Goal: Task Accomplishment & Management: Use online tool/utility

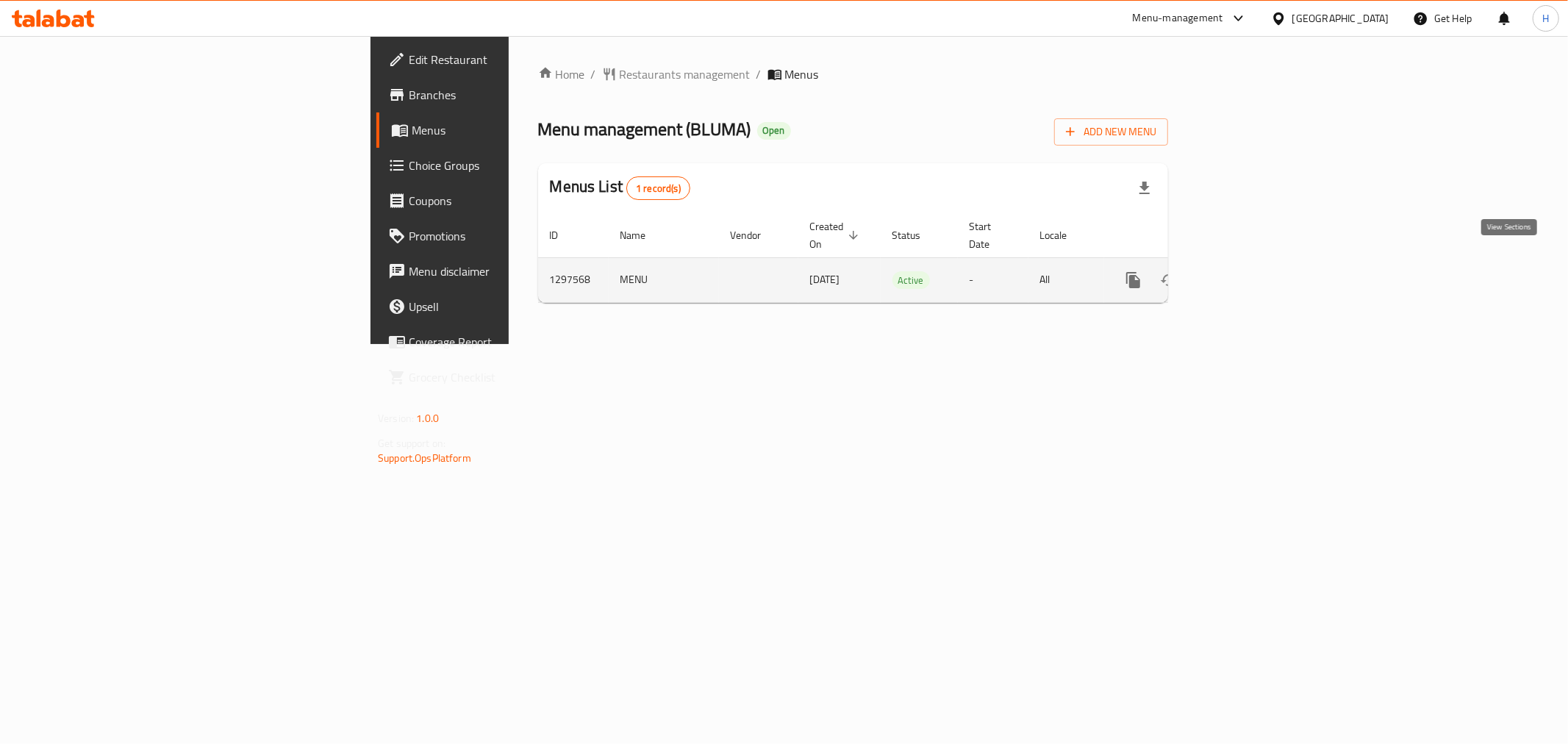
click at [1248, 271] on icon "enhanced table" at bounding box center [1239, 280] width 18 height 18
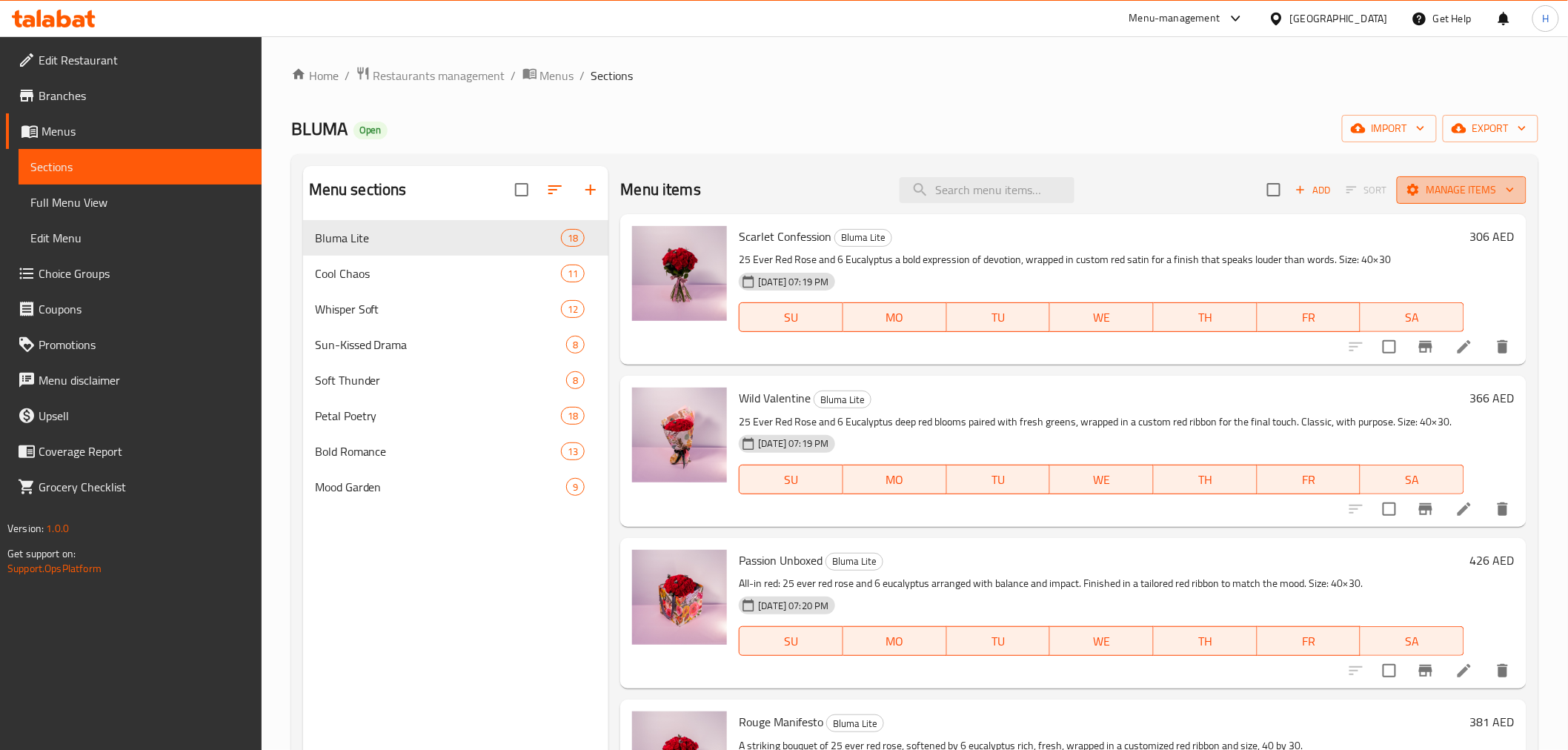
click at [1497, 178] on button "Manage items" at bounding box center [1461, 190] width 130 height 28
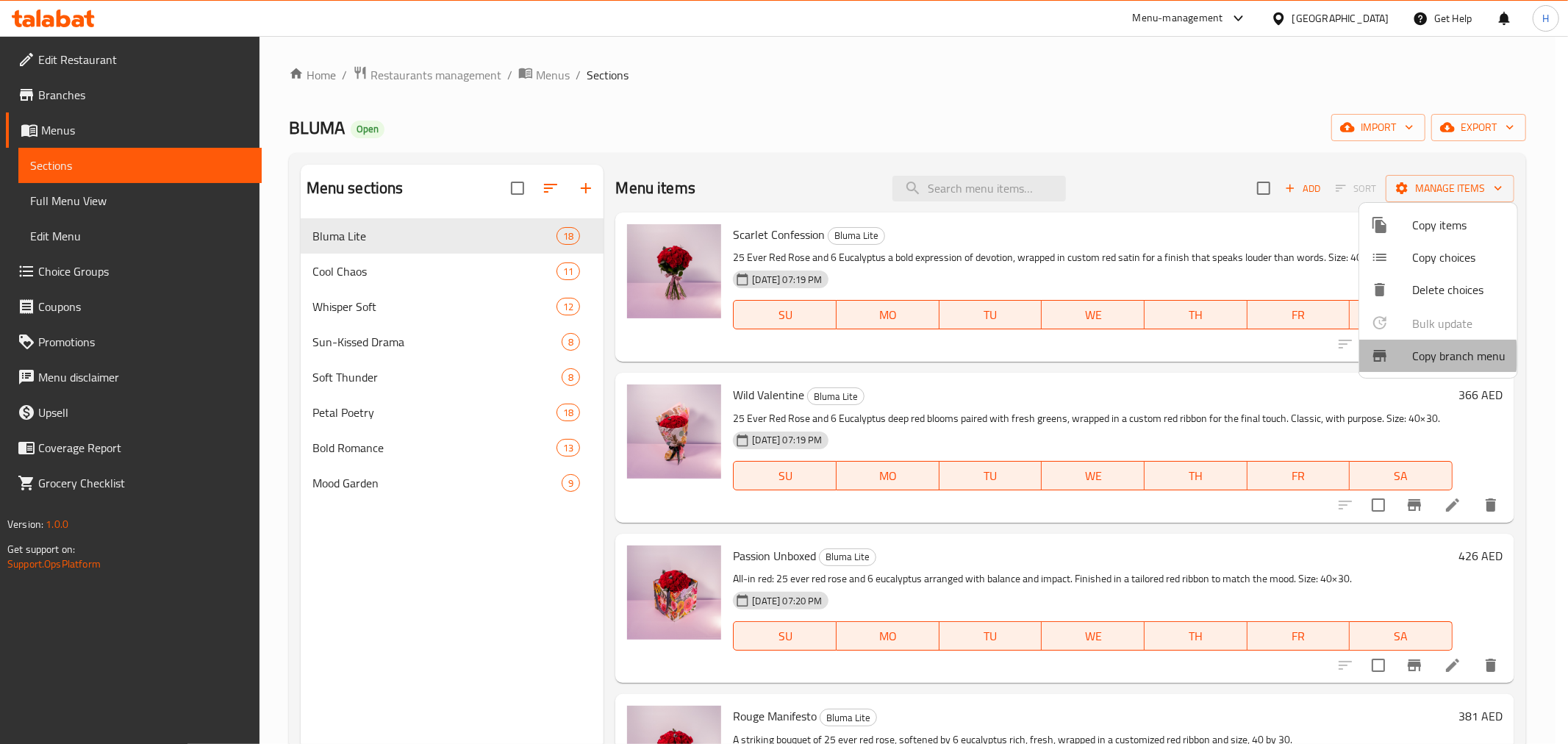
click at [1437, 356] on span "Copy branch menu" at bounding box center [1458, 356] width 93 height 18
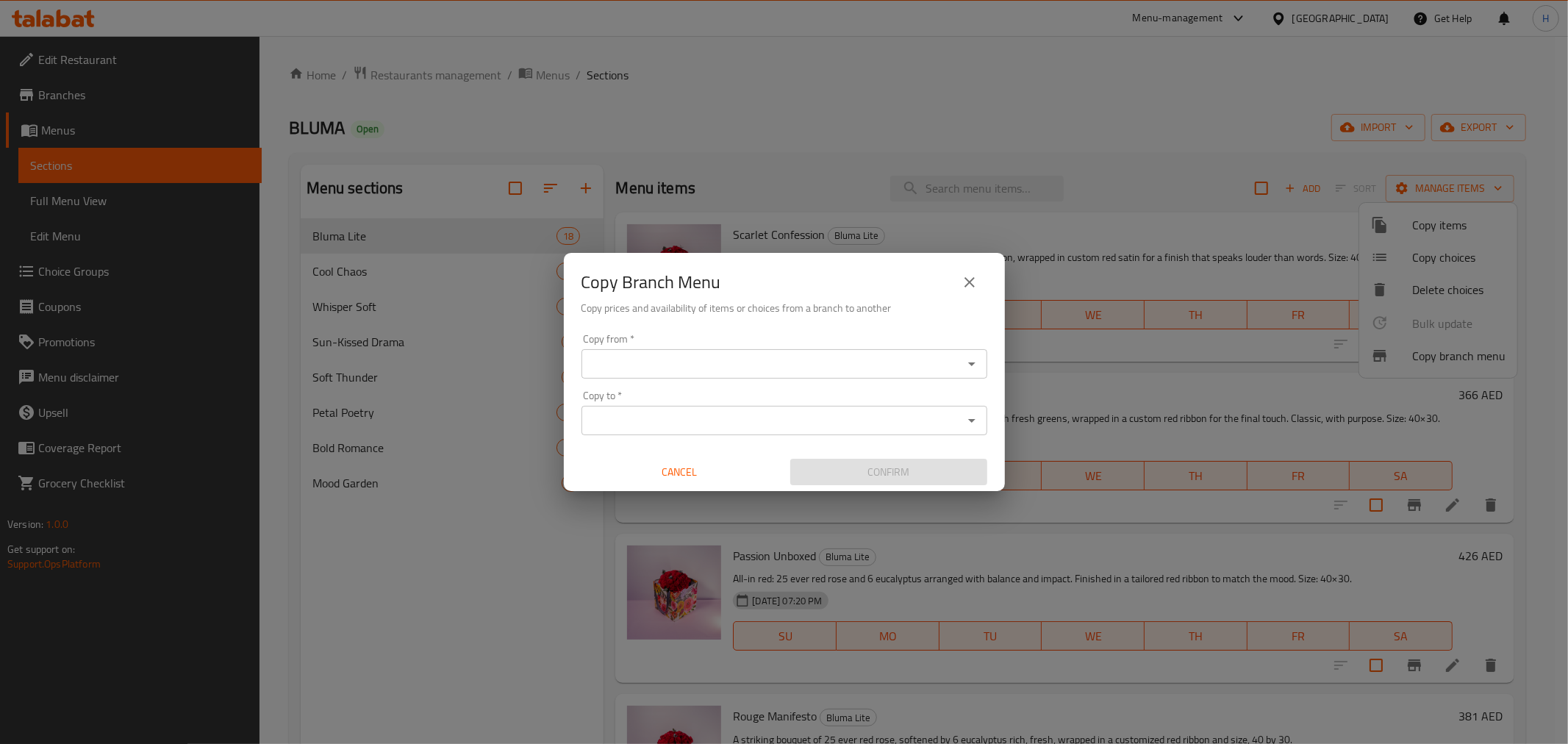
click at [636, 362] on input "Copy from   *" at bounding box center [772, 363] width 373 height 20
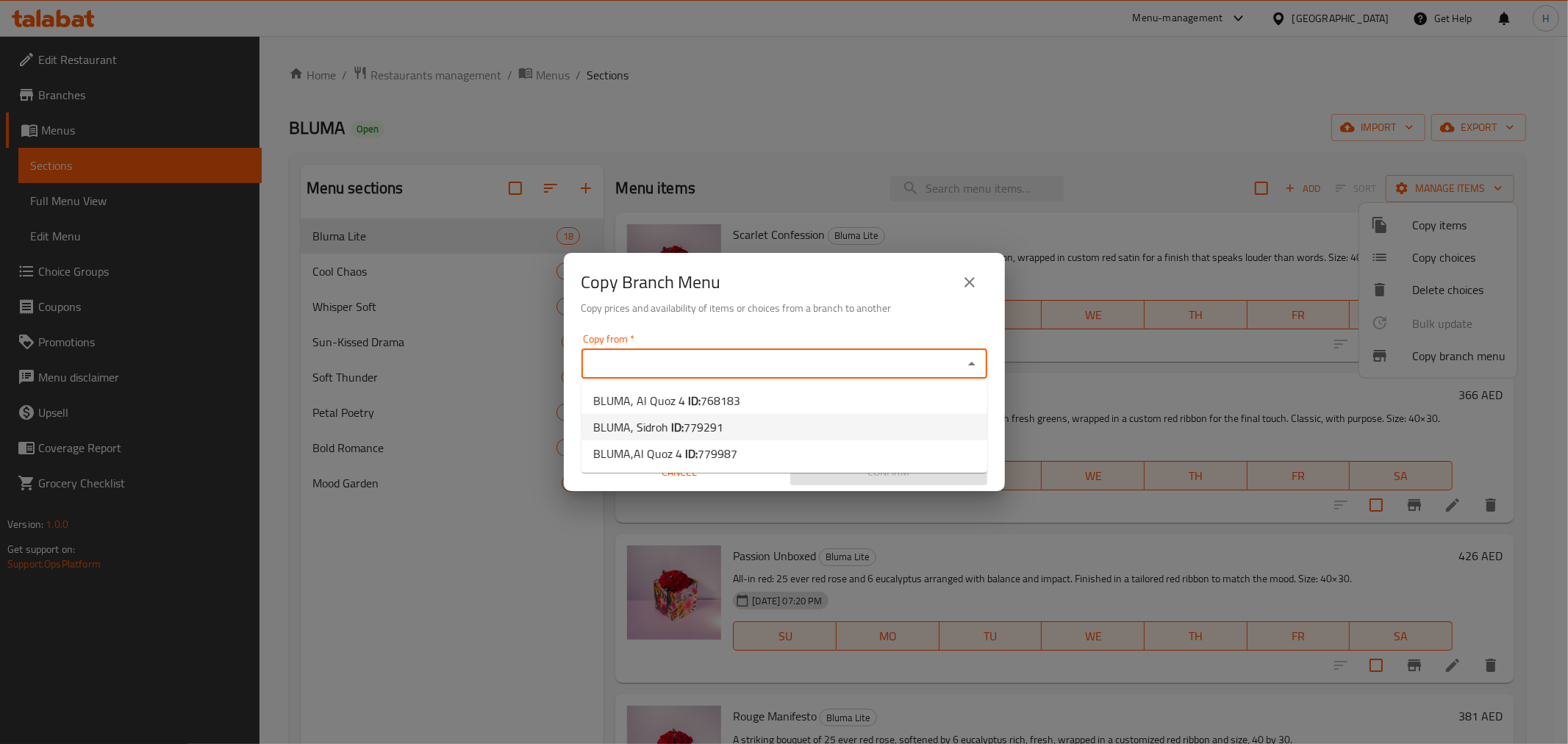
click at [667, 420] on span "BLUMA, Sidroh ID: 779291" at bounding box center [658, 427] width 130 height 18
type input "BLUMA, Sidroh"
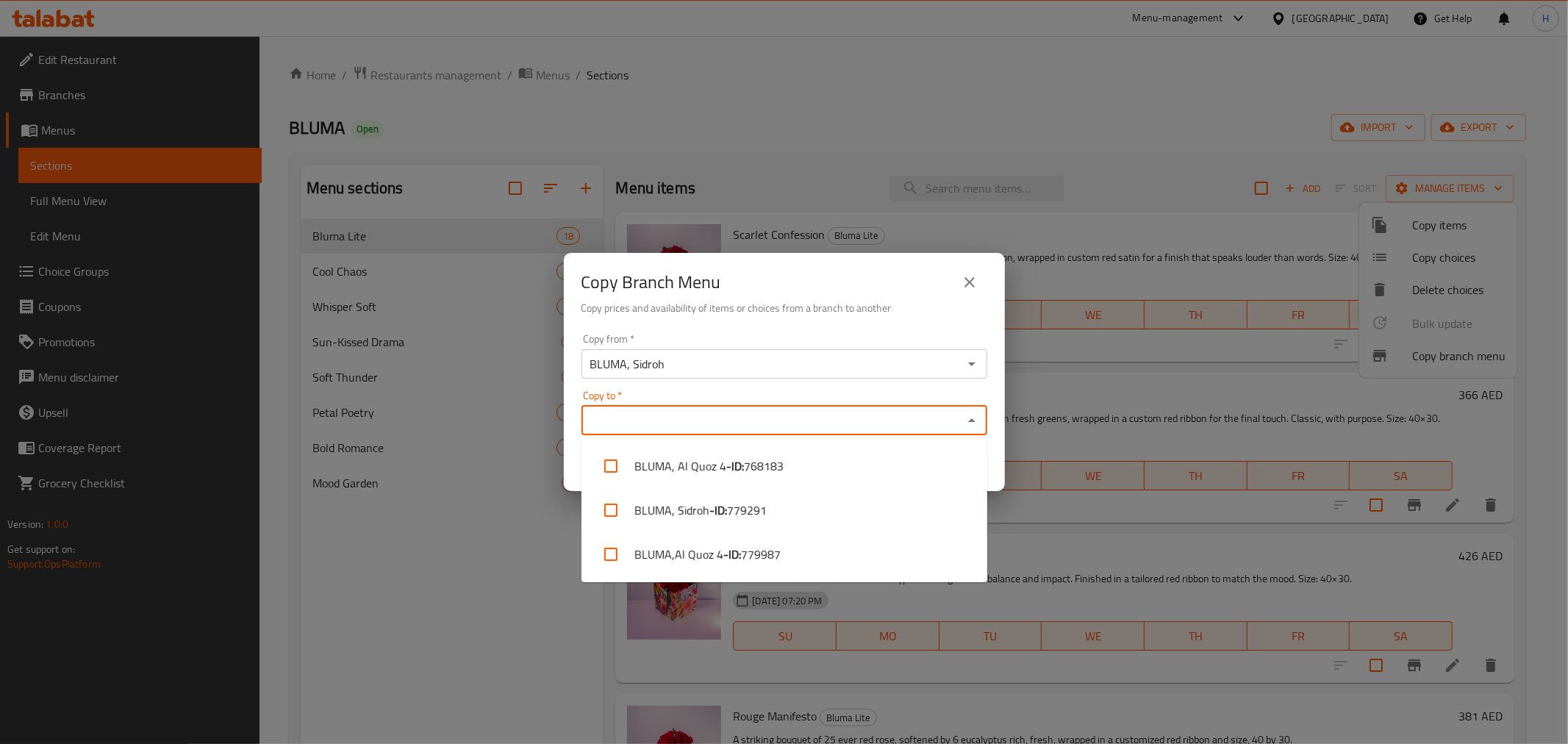
click at [679, 415] on input "Copy to   *" at bounding box center [772, 421] width 373 height 20
drag, startPoint x: 613, startPoint y: 555, endPoint x: 636, endPoint y: 544, distance: 25.5
click at [613, 555] on input "checkbox" at bounding box center [610, 554] width 35 height 35
checkbox input "true"
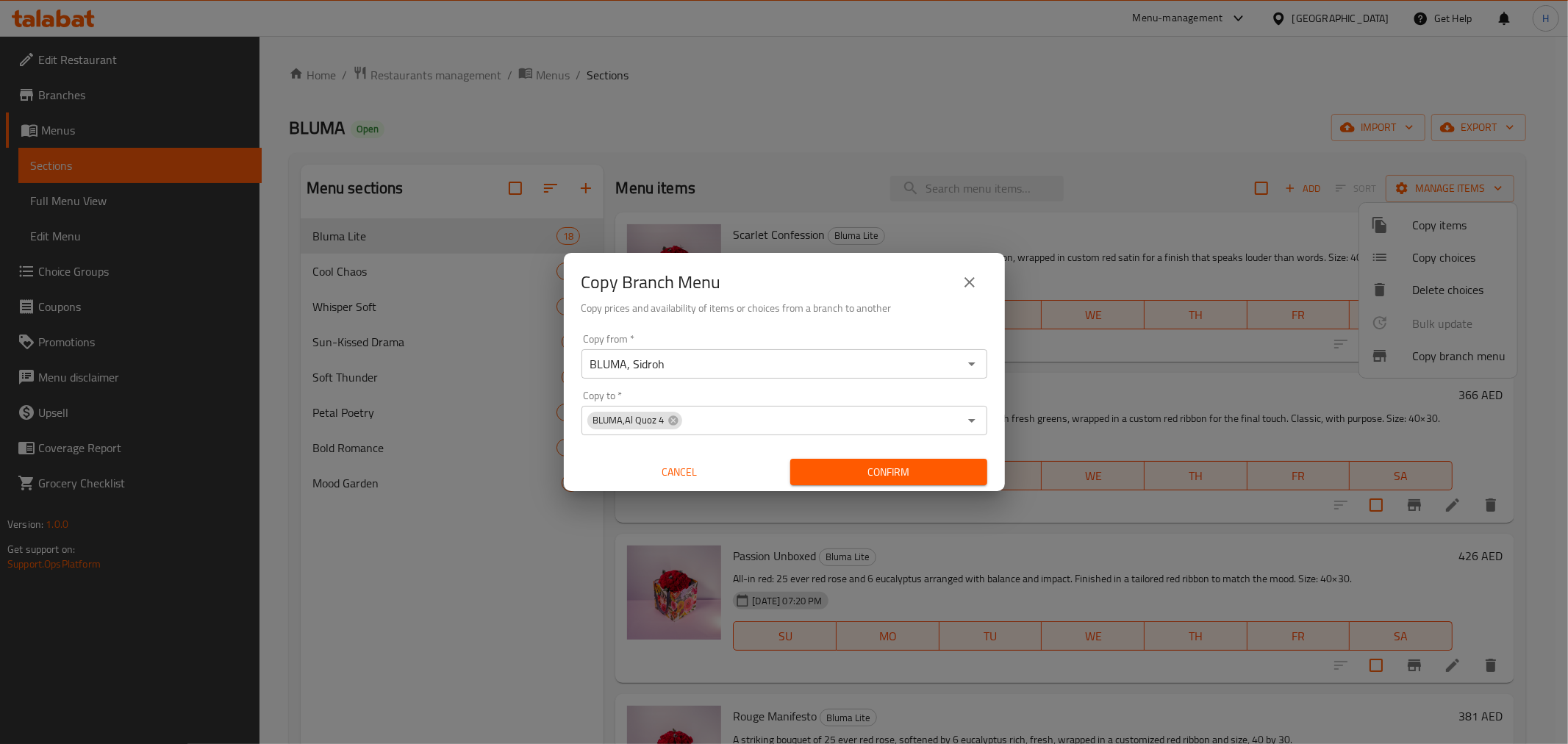
click at [995, 425] on div "Copy from   * BLUMA, Sidroh Copy from * Copy to   * BLUMA,Al Quoz 4 Copy to * C…" at bounding box center [784, 410] width 441 height 164
click at [911, 475] on span "Confirm" at bounding box center [888, 473] width 173 height 19
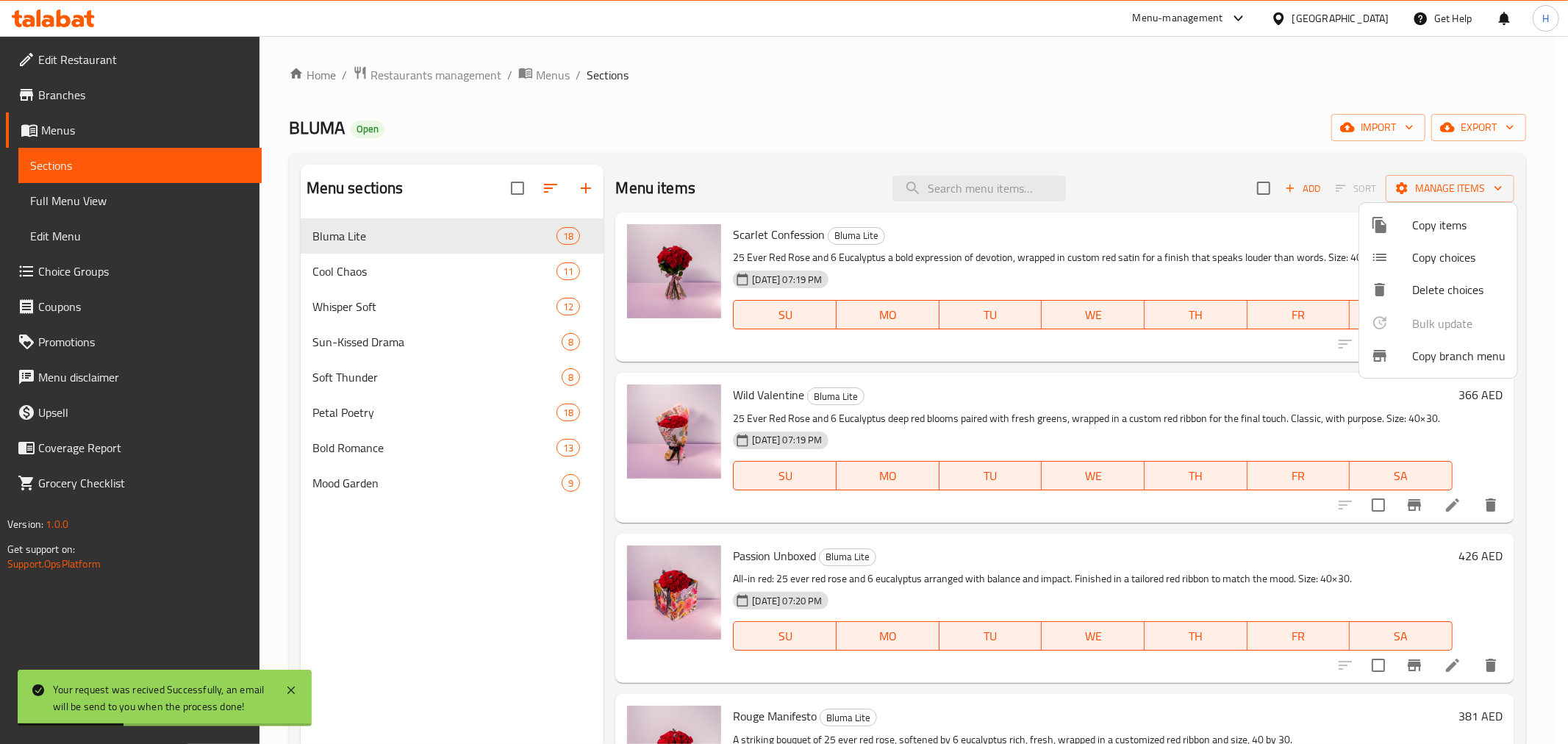
click at [90, 109] on div at bounding box center [784, 372] width 1568 height 744
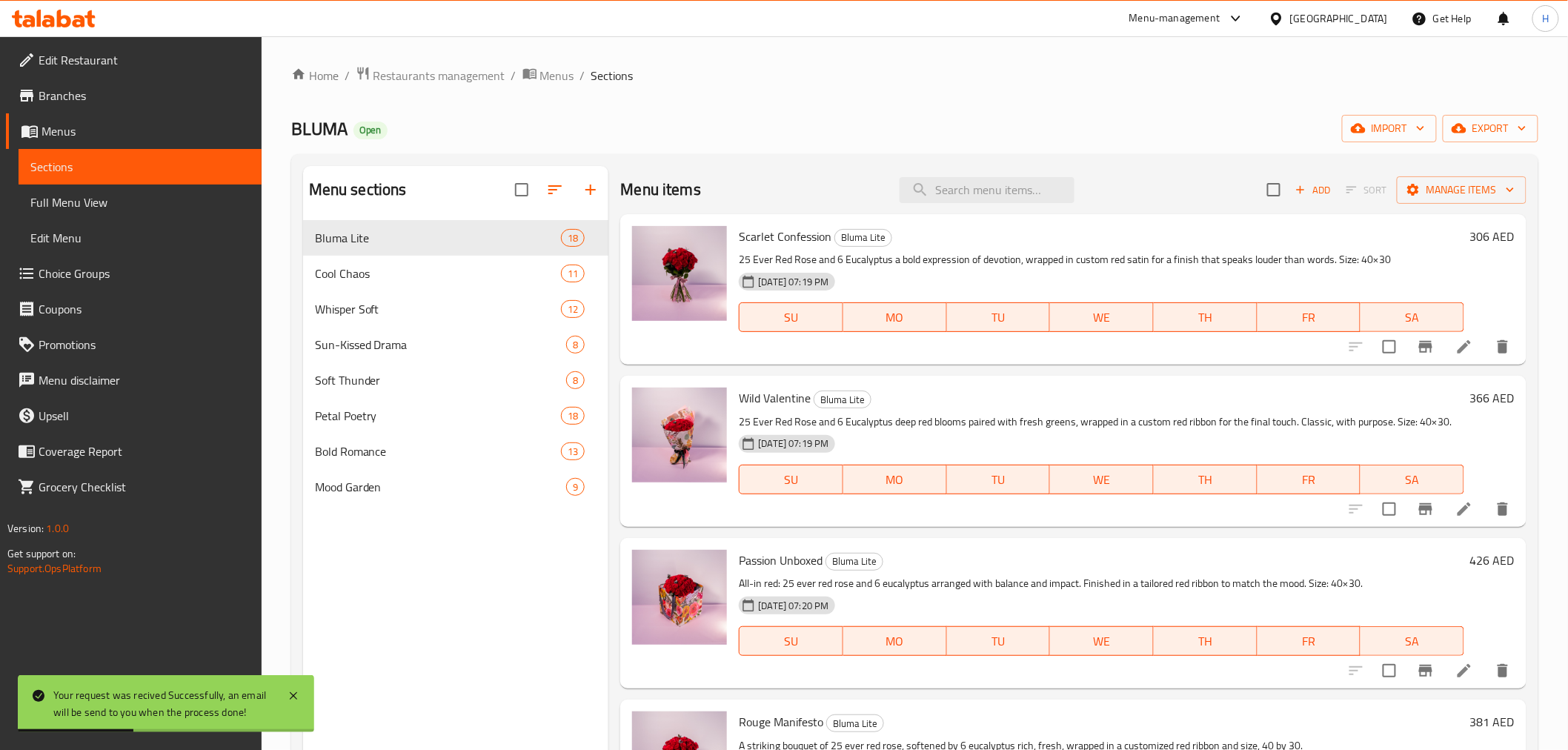
click at [91, 99] on span "Branches" at bounding box center [145, 95] width 212 height 18
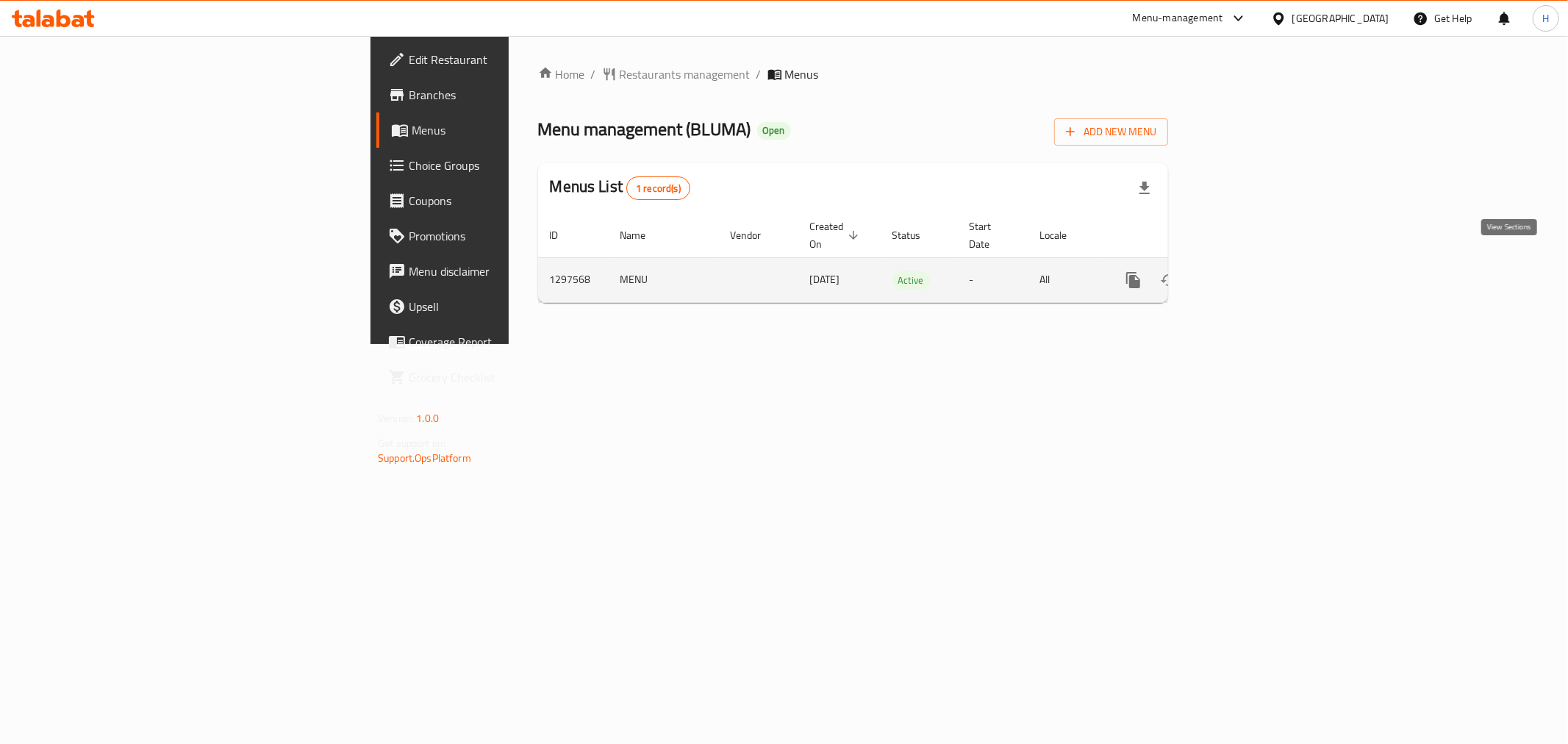
click at [1248, 271] on icon "enhanced table" at bounding box center [1239, 280] width 18 height 18
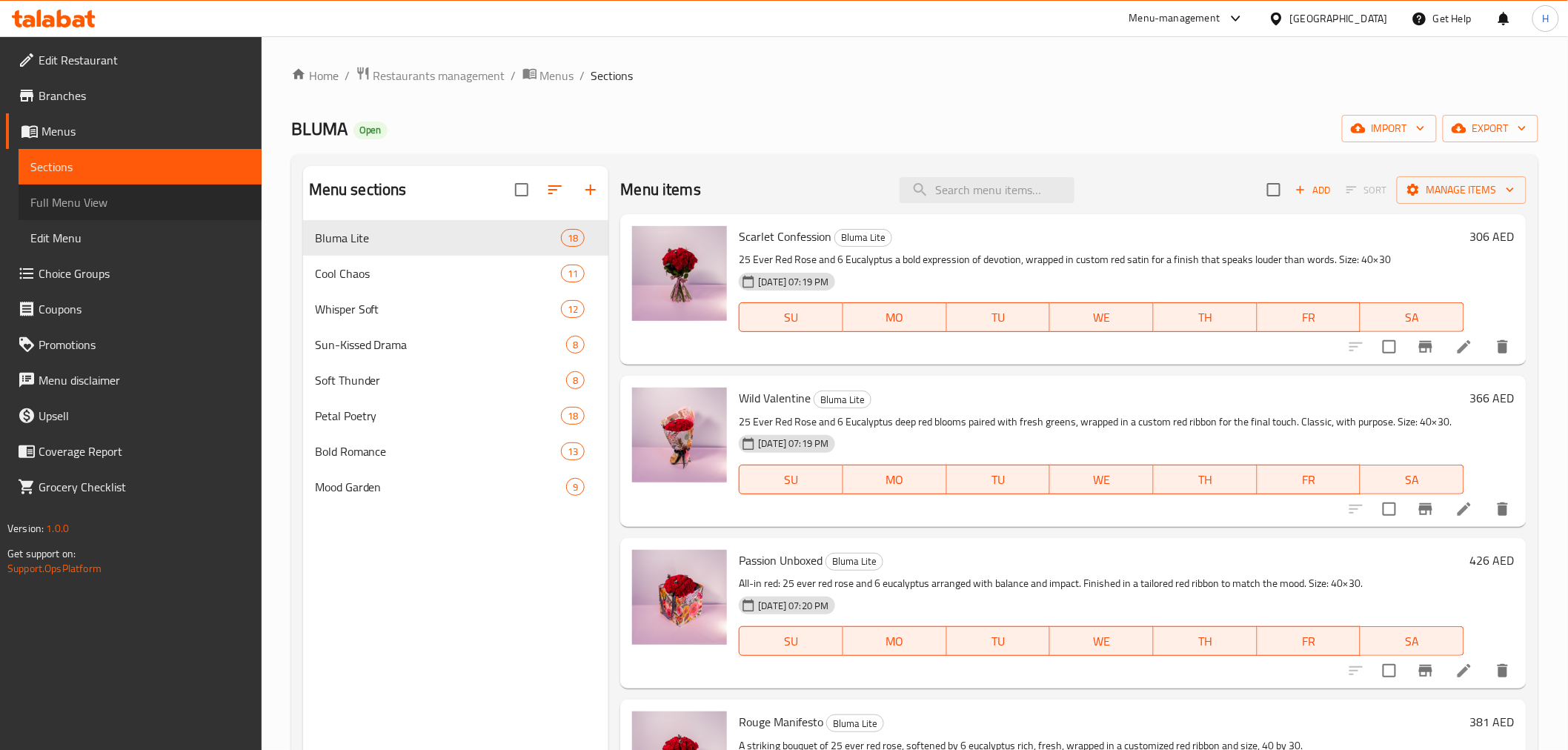
click at [148, 206] on span "Full Menu View" at bounding box center [139, 202] width 219 height 18
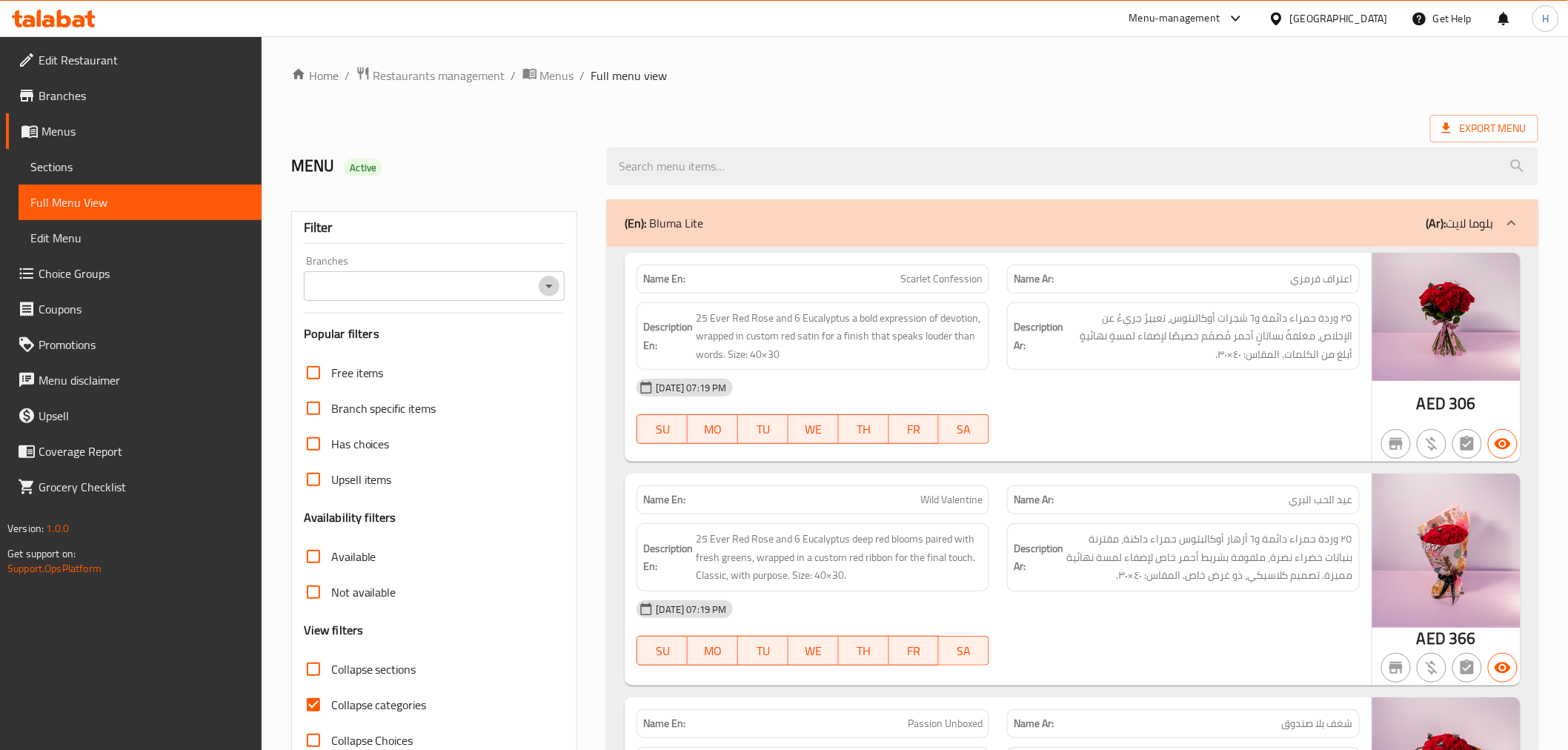
click at [558, 280] on icon "Open" at bounding box center [549, 286] width 18 height 18
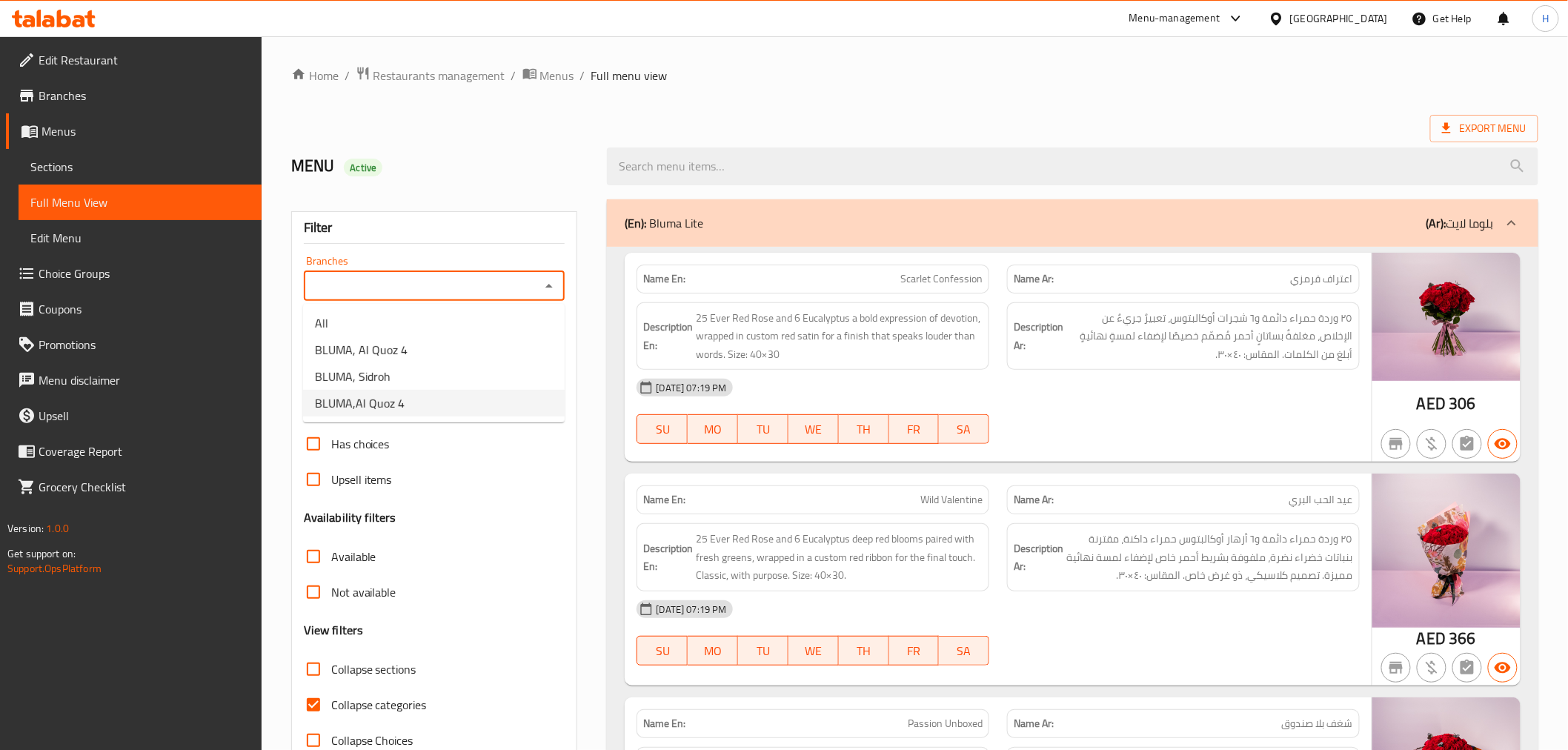
click at [435, 404] on li "BLUMA,Al Quoz 4" at bounding box center [434, 403] width 261 height 27
type input "BLUMA,Al Quoz 4"
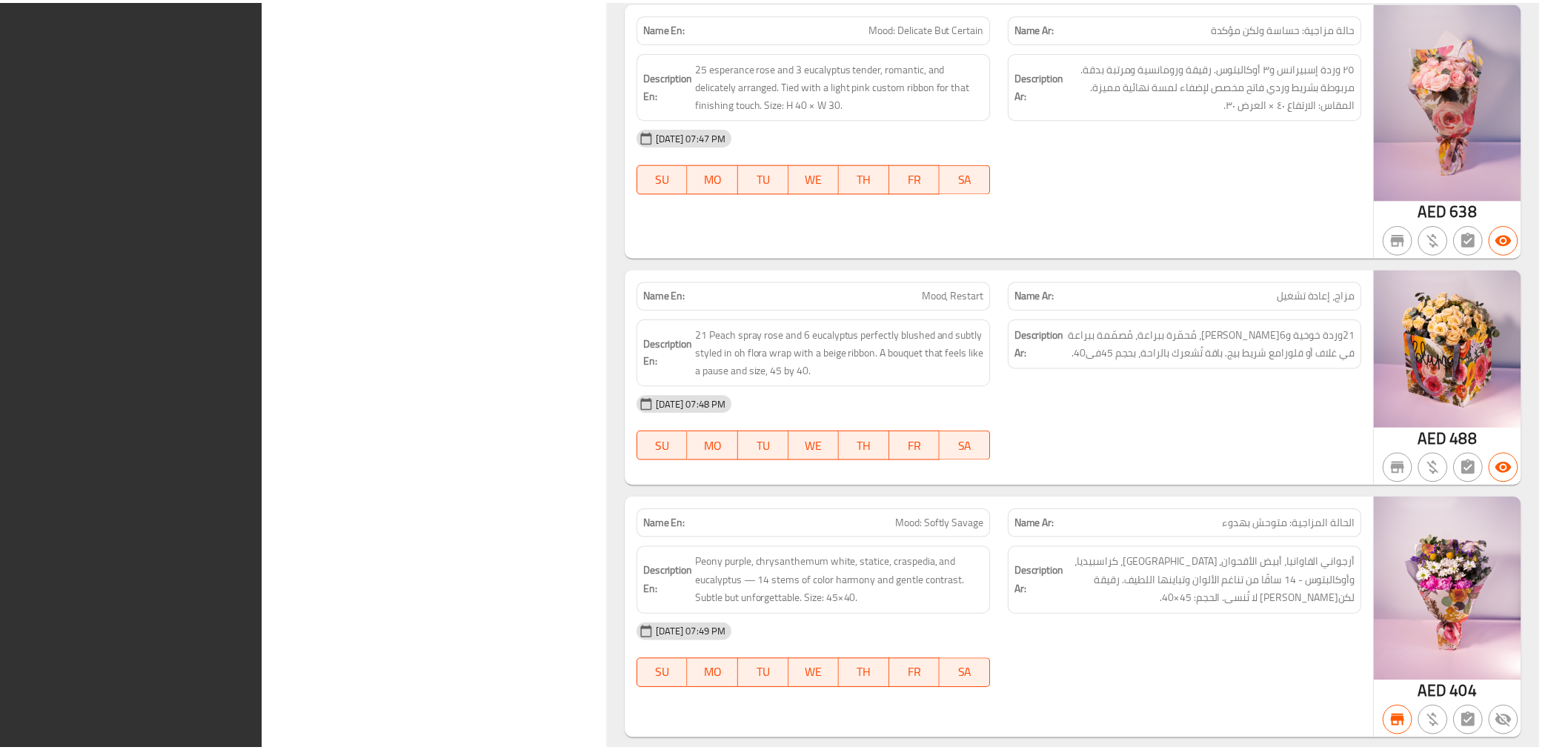
scroll to position [22643, 0]
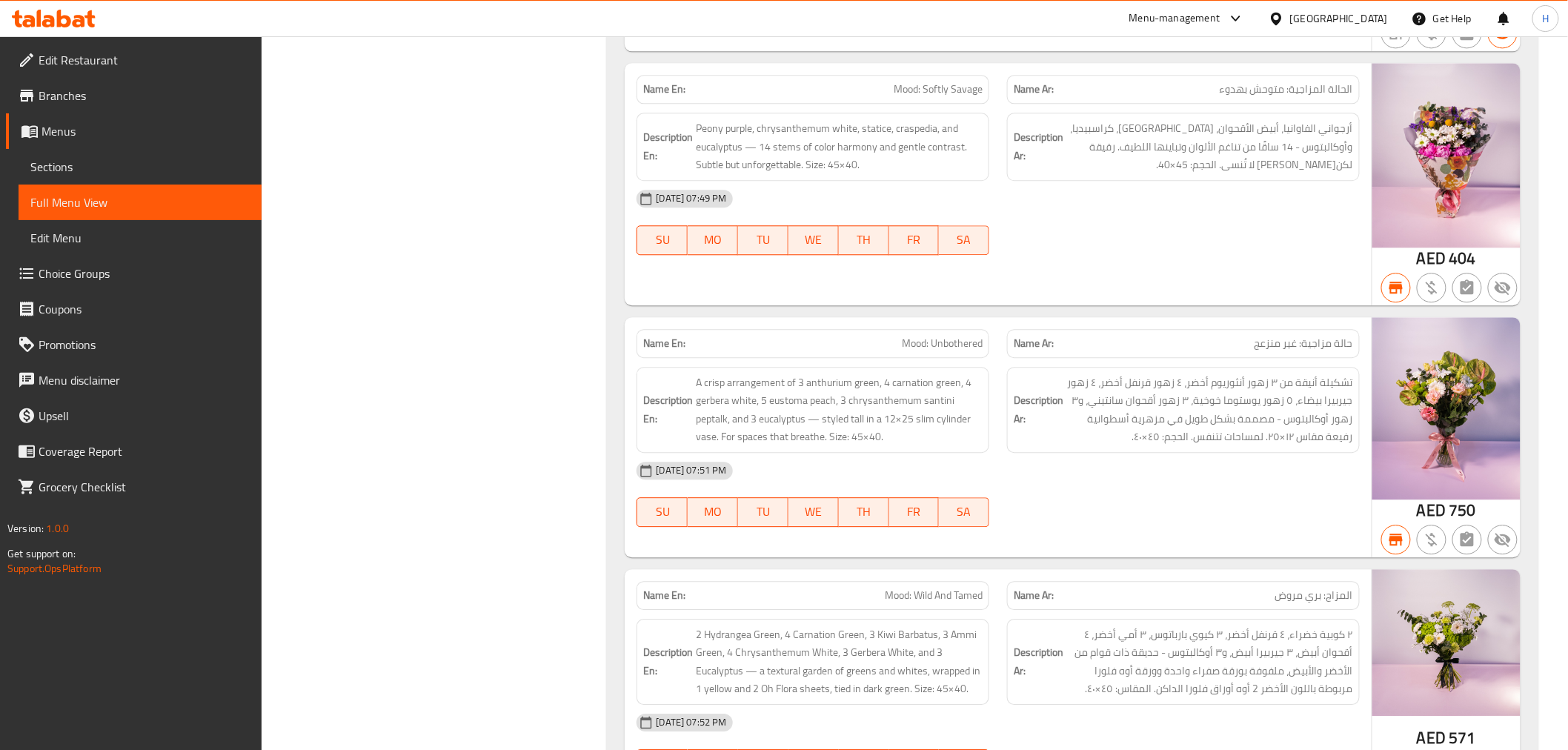
click at [115, 91] on span "Branches" at bounding box center [145, 95] width 212 height 18
